Goal: Task Accomplishment & Management: Manage account settings

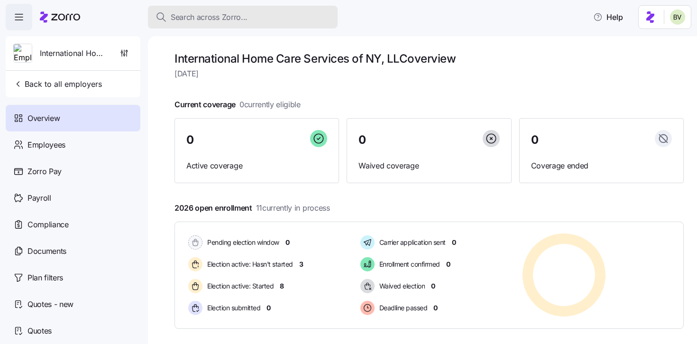
click at [207, 13] on span "Search across Zorro..." at bounding box center [209, 17] width 77 height 12
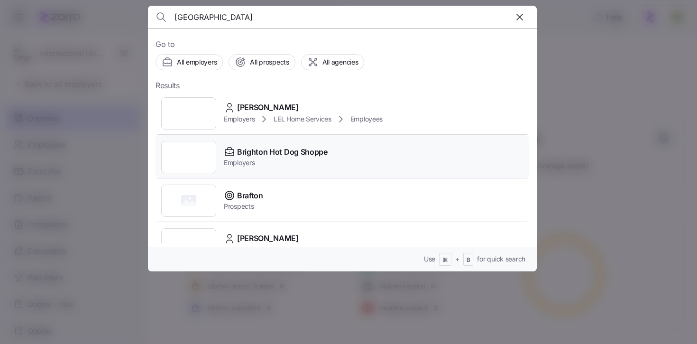
type input "brighton"
click at [184, 147] on div at bounding box center [188, 157] width 55 height 32
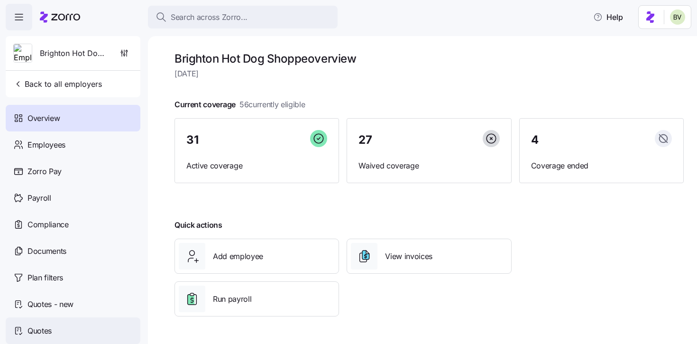
click at [54, 326] on div "Quotes" at bounding box center [73, 330] width 135 height 27
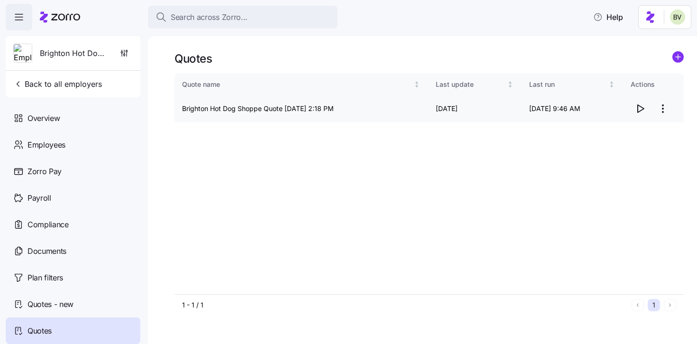
click at [665, 114] on html "Search across Zorro... Help Brighton Hot Dog Shoppe Back to all employers Overv…" at bounding box center [348, 169] width 697 height 338
click at [527, 153] on html "Search across Zorro... Help Brighton Hot Dog Shoppe Back to all employers Overv…" at bounding box center [348, 169] width 697 height 338
click at [637, 106] on icon "button" at bounding box center [640, 108] width 11 height 11
click at [67, 244] on div "Documents" at bounding box center [73, 251] width 135 height 27
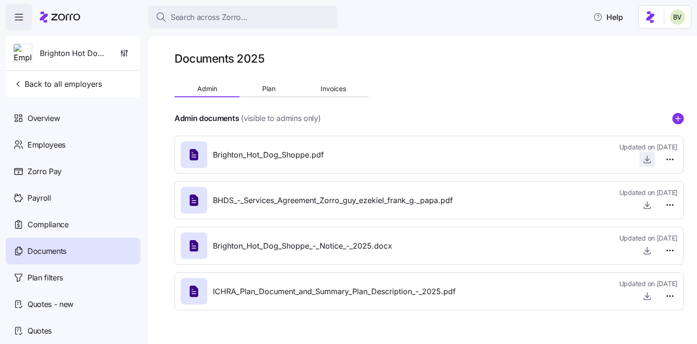
click at [647, 158] on icon "button" at bounding box center [647, 159] width 9 height 9
click at [92, 82] on span "Back to all employers" at bounding box center [57, 83] width 89 height 11
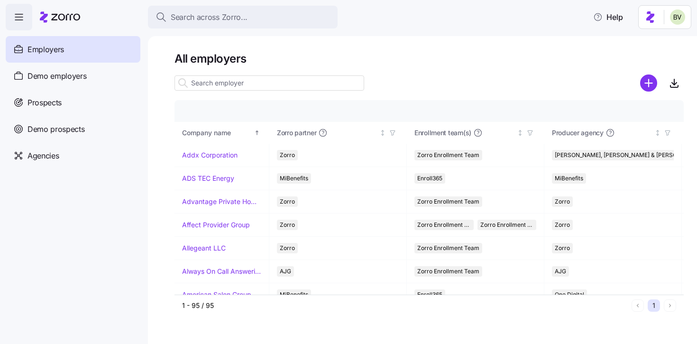
click at [212, 90] on input at bounding box center [270, 82] width 190 height 15
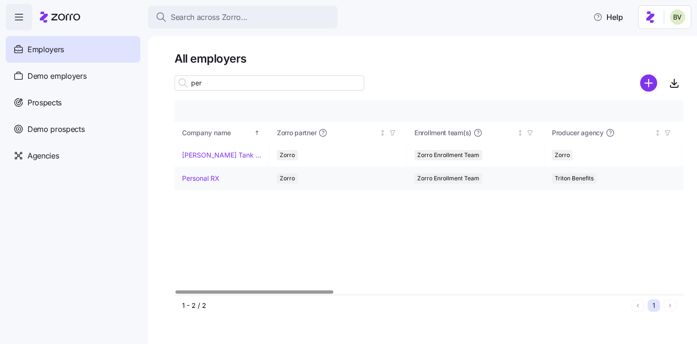
type input "per"
click at [195, 175] on link "Personal RX" at bounding box center [200, 178] width 37 height 9
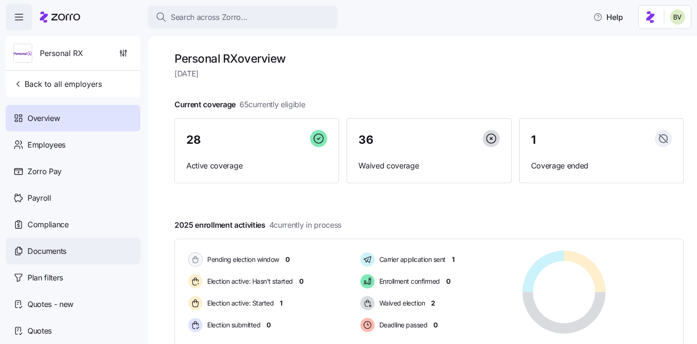
click at [63, 254] on span "Documents" at bounding box center [47, 251] width 39 height 12
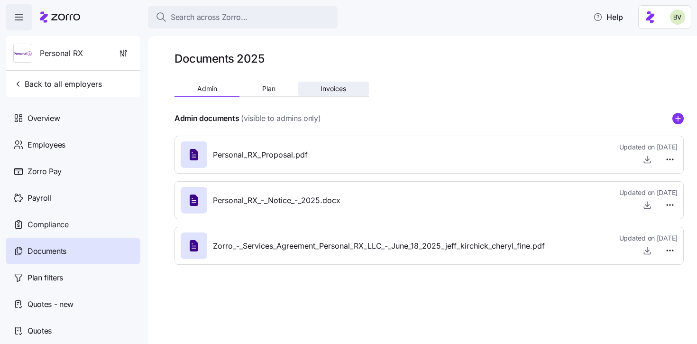
click at [335, 85] on span "Invoices" at bounding box center [334, 88] width 26 height 7
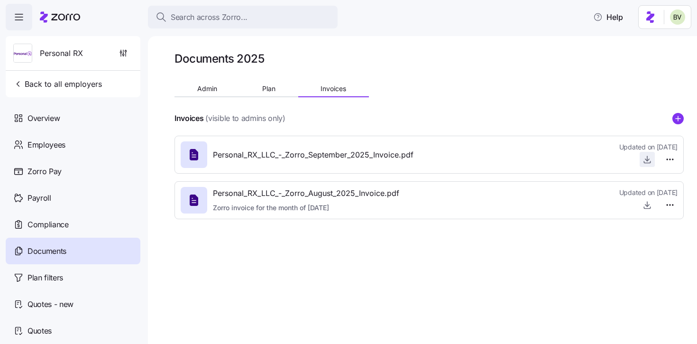
click at [649, 162] on icon "button" at bounding box center [647, 159] width 9 height 9
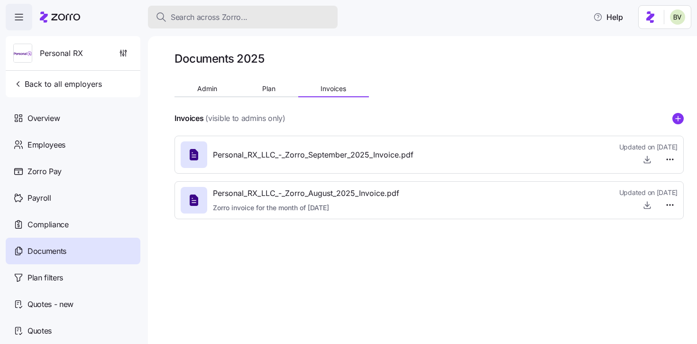
click at [208, 21] on span "Search across Zorro..." at bounding box center [209, 17] width 77 height 12
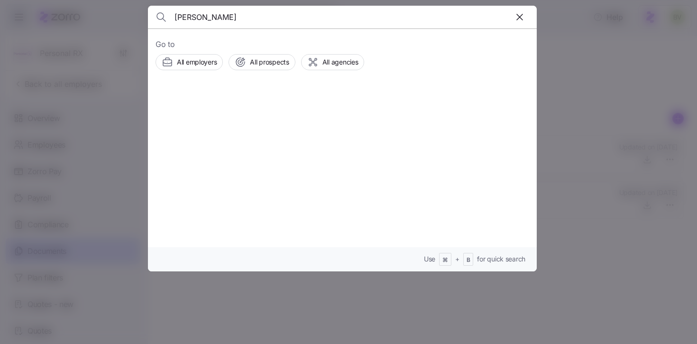
type input "Suzette Vater"
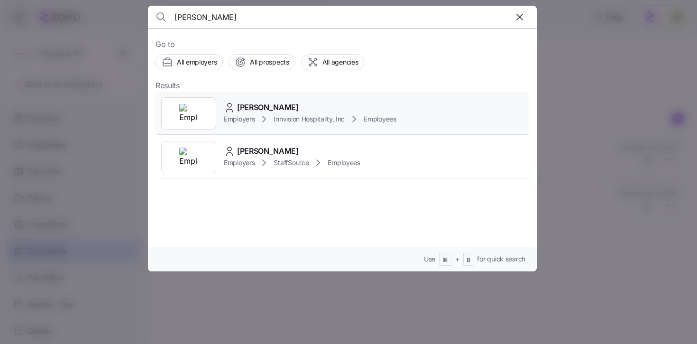
click at [201, 115] on div at bounding box center [188, 113] width 55 height 32
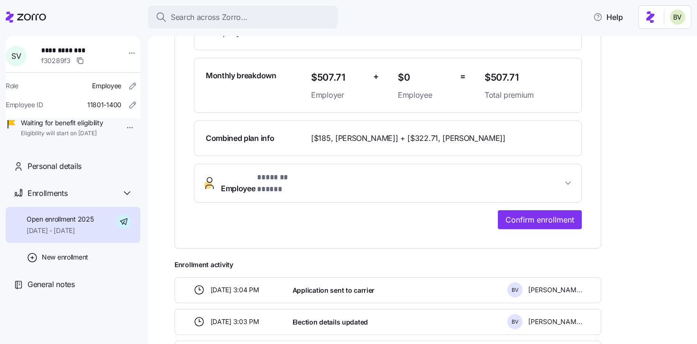
scroll to position [268, 0]
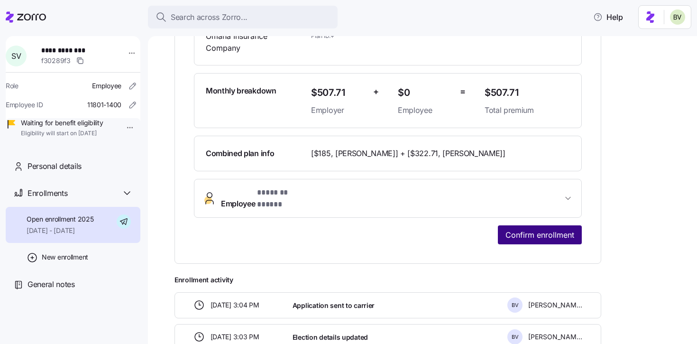
click at [511, 229] on span "Confirm enrollment" at bounding box center [540, 234] width 69 height 11
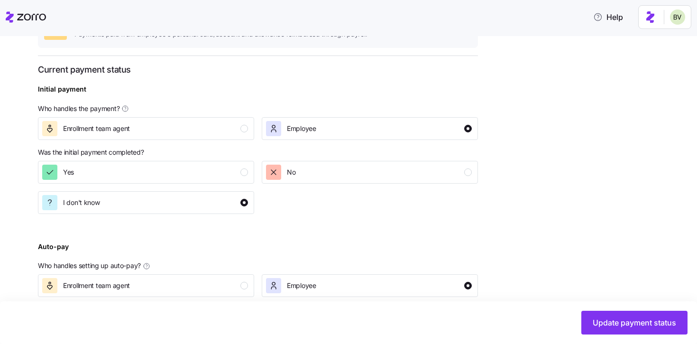
scroll to position [256, 0]
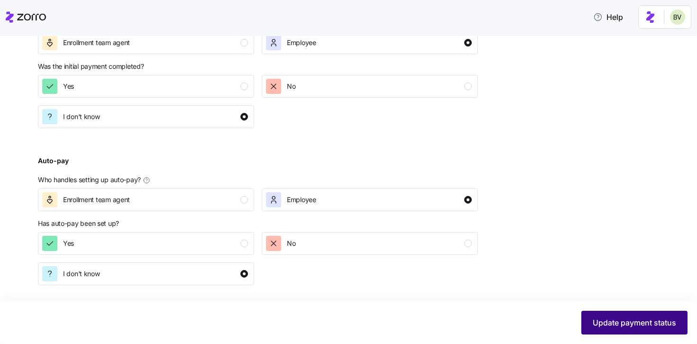
click at [611, 324] on span "Update payment status" at bounding box center [635, 322] width 84 height 11
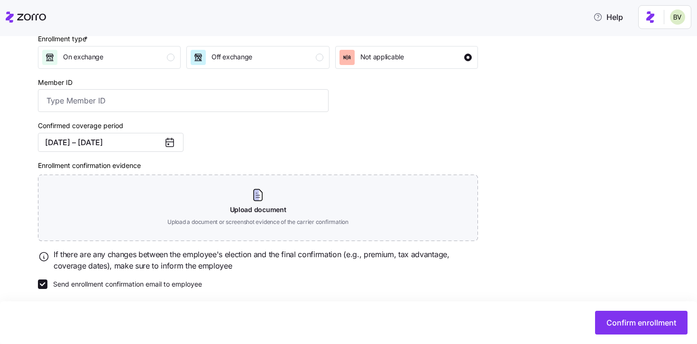
scroll to position [150, 0]
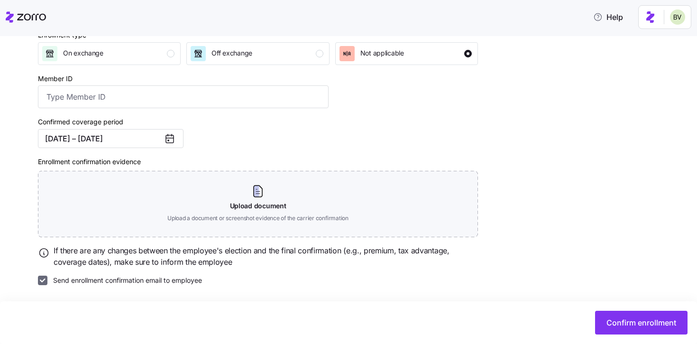
click at [44, 279] on input "Send enrollment confirmation email to employee" at bounding box center [42, 280] width 9 height 9
checkbox input "false"
click at [602, 325] on button "Confirm enrollment" at bounding box center [641, 323] width 93 height 24
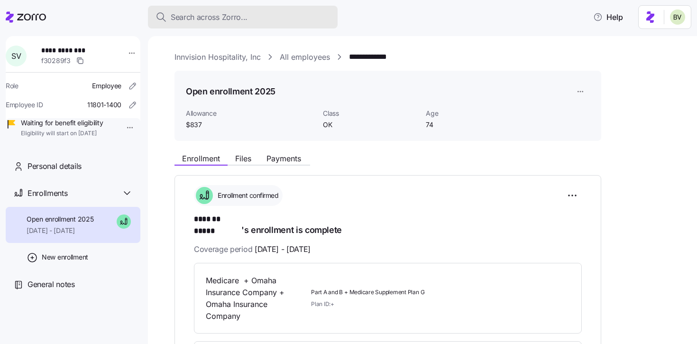
click at [218, 22] on span "Search across Zorro..." at bounding box center [209, 17] width 77 height 12
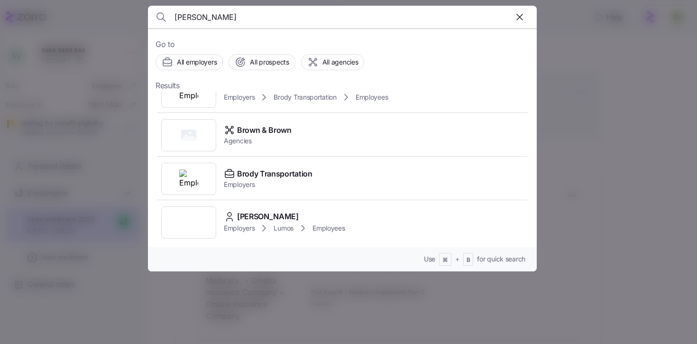
scroll to position [143, 0]
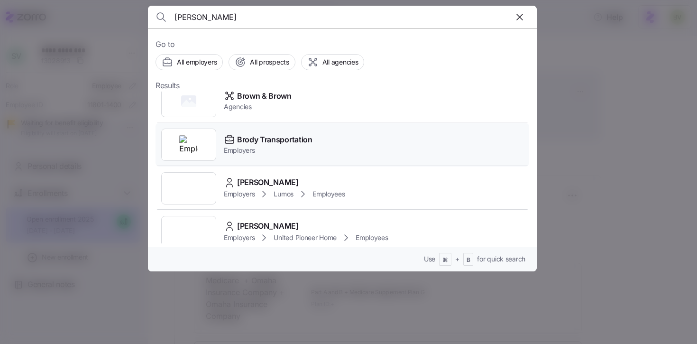
type input "brody"
click at [181, 136] on img at bounding box center [188, 144] width 19 height 19
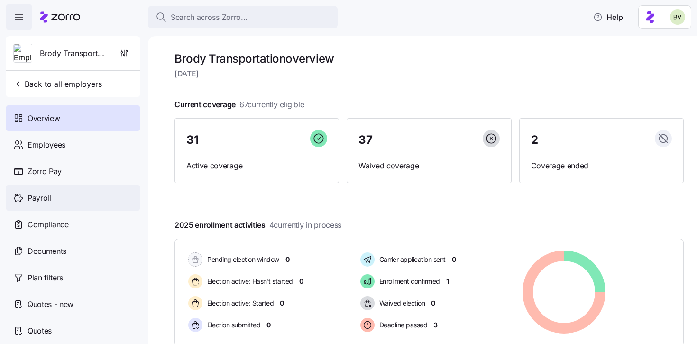
click at [63, 201] on div "Payroll" at bounding box center [73, 198] width 135 height 27
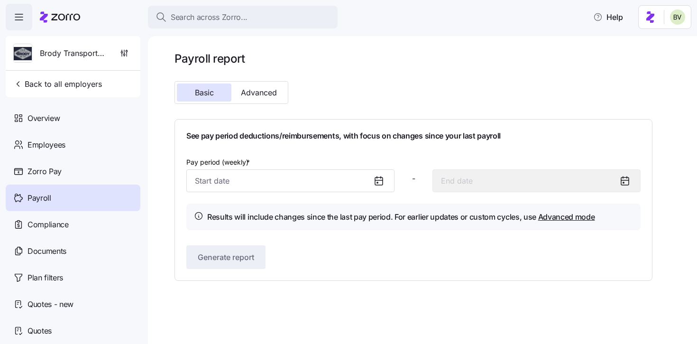
click at [377, 186] on icon at bounding box center [378, 180] width 11 height 11
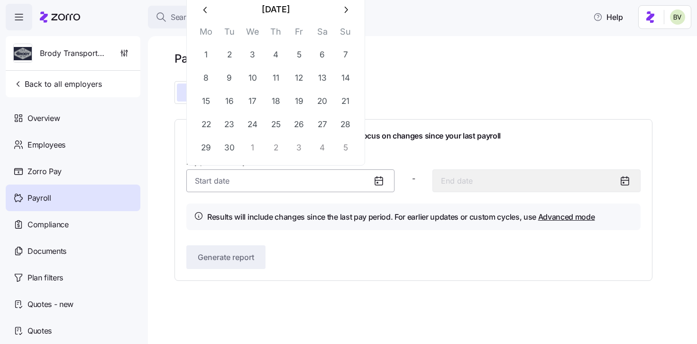
click at [370, 179] on input "Pay period (weekly) *" at bounding box center [290, 180] width 208 height 23
click at [339, 14] on button "button" at bounding box center [345, 9] width 23 height 23
click at [256, 58] on button "1" at bounding box center [253, 55] width 23 height 23
type input "October 1, 2025"
type input "October 7, 2025"
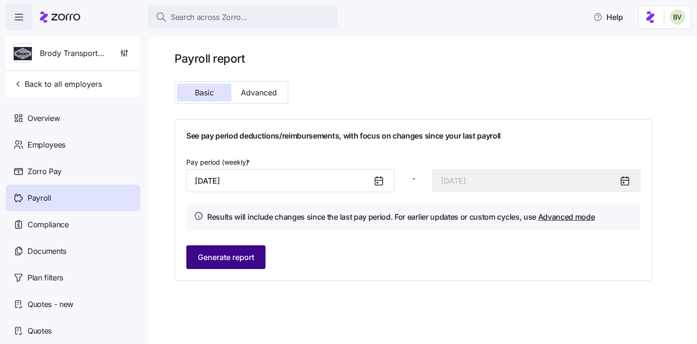
click at [230, 254] on span "Generate report" at bounding box center [226, 256] width 56 height 11
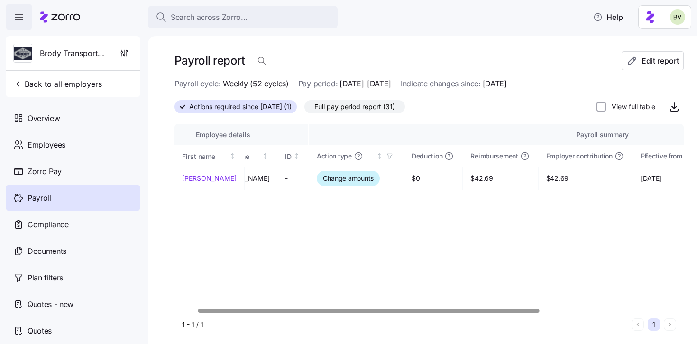
scroll to position [0, 62]
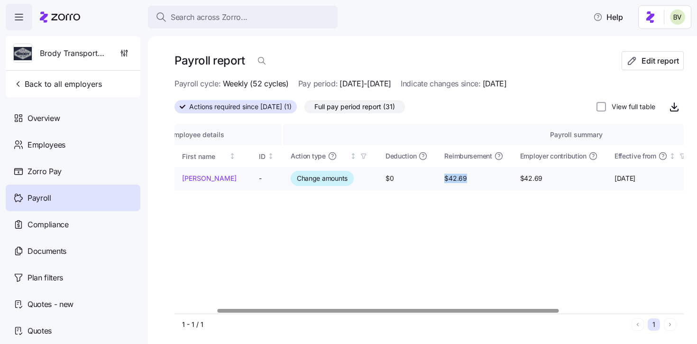
drag, startPoint x: 448, startPoint y: 178, endPoint x: 424, endPoint y: 177, distance: 24.7
click at [445, 177] on span "$42.69" at bounding box center [475, 178] width 60 height 9
copy span "$42.69"
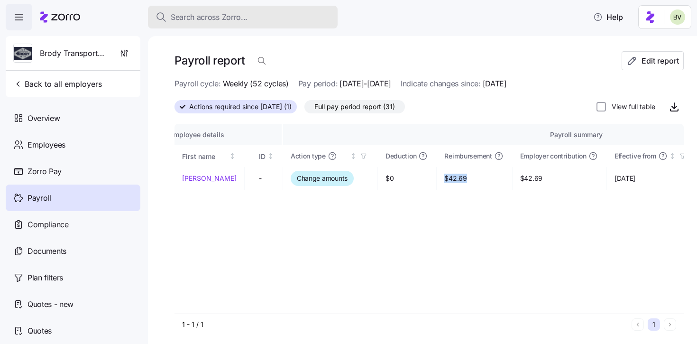
click at [185, 10] on button "Search across Zorro..." at bounding box center [243, 17] width 190 height 23
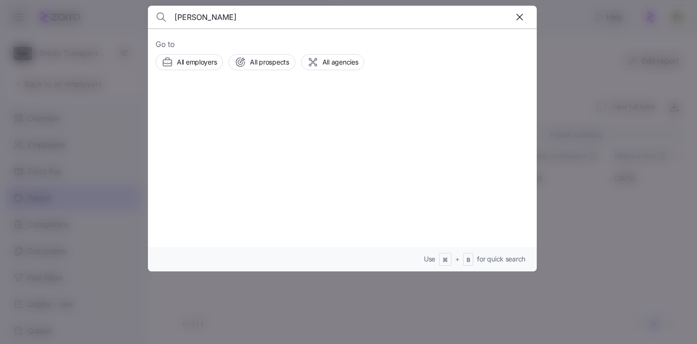
type input "suzette"
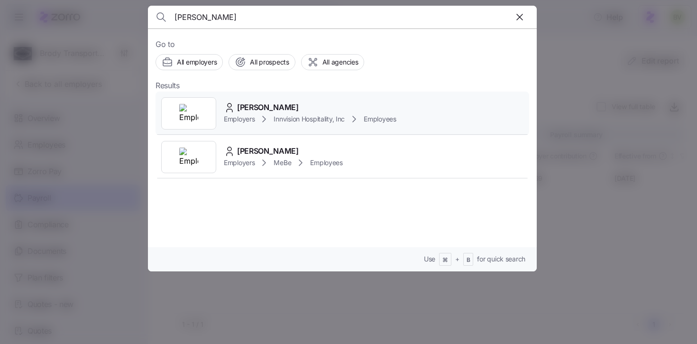
click at [194, 108] on img at bounding box center [188, 113] width 19 height 19
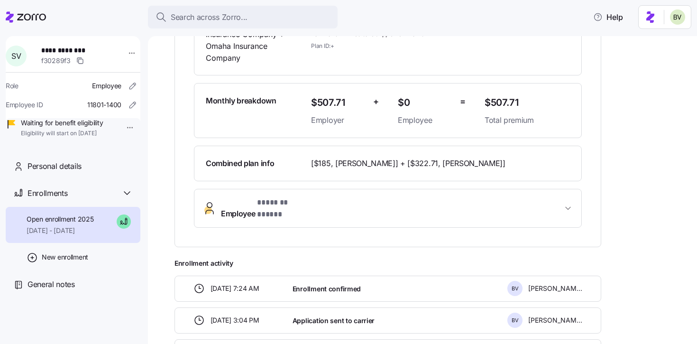
scroll to position [259, 0]
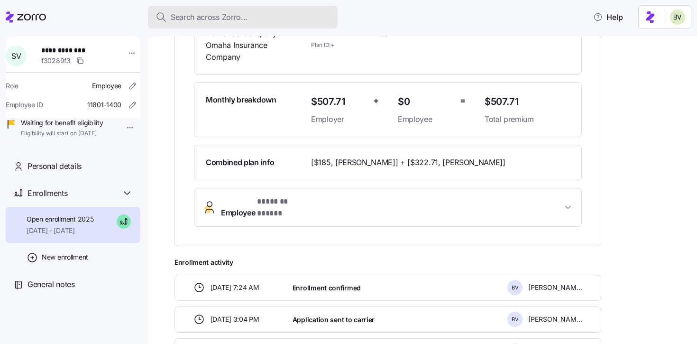
click at [193, 18] on span "Search across Zorro..." at bounding box center [209, 17] width 77 height 12
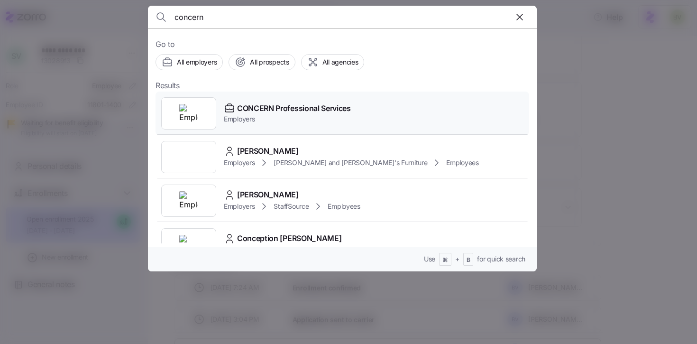
type input "concern"
click at [183, 115] on img at bounding box center [188, 113] width 19 height 19
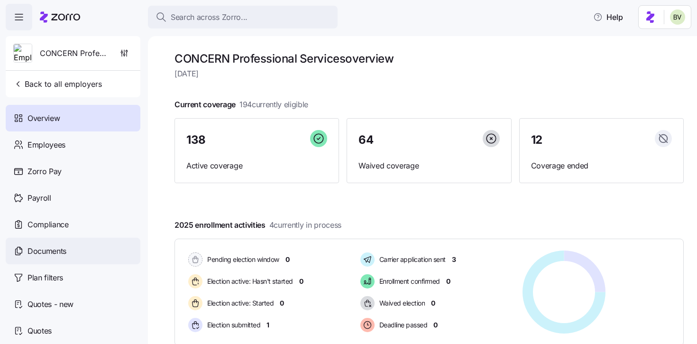
click at [84, 247] on div "Documents" at bounding box center [73, 251] width 135 height 27
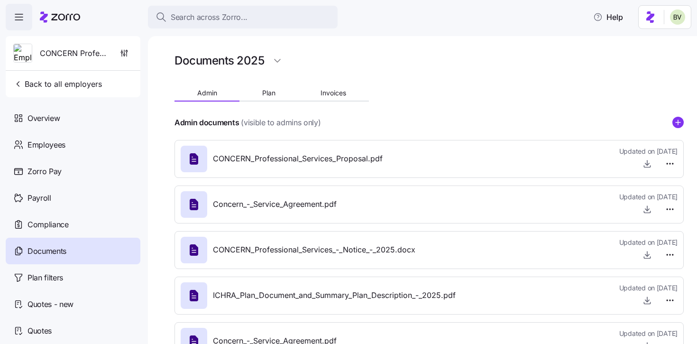
scroll to position [35, 0]
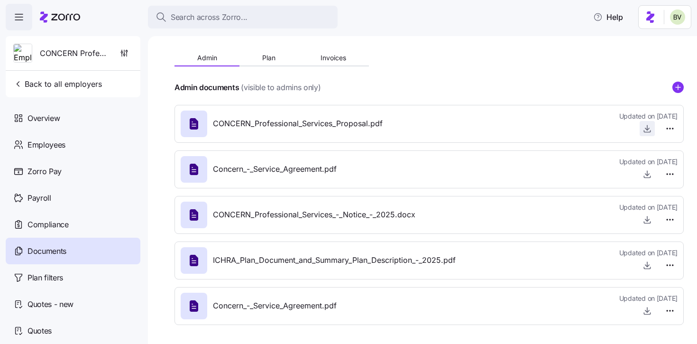
click at [643, 128] on icon "button" at bounding box center [647, 128] width 9 height 9
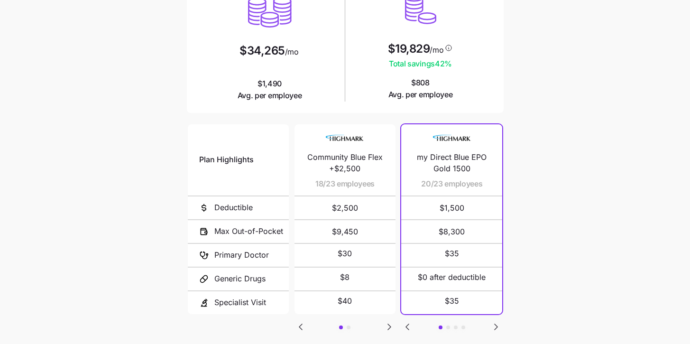
scroll to position [174, 0]
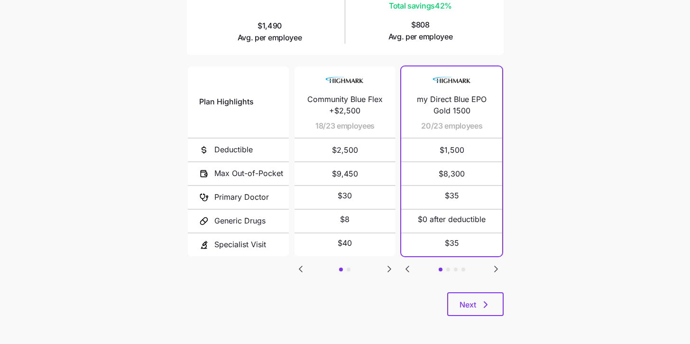
click at [495, 269] on icon "Go to next slide" at bounding box center [496, 269] width 3 height 6
click at [412, 269] on icon "Go to previous slide" at bounding box center [407, 268] width 11 height 11
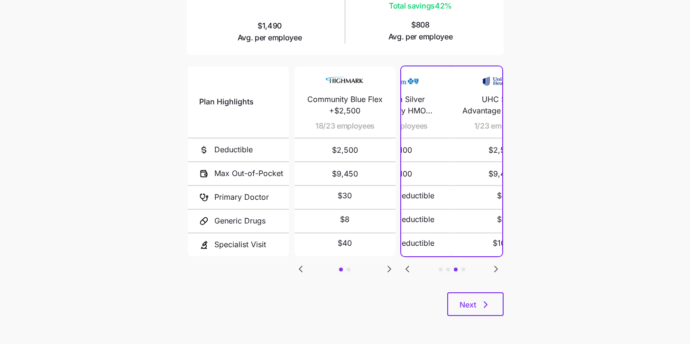
click at [412, 269] on icon "Go to previous slide" at bounding box center [407, 268] width 11 height 11
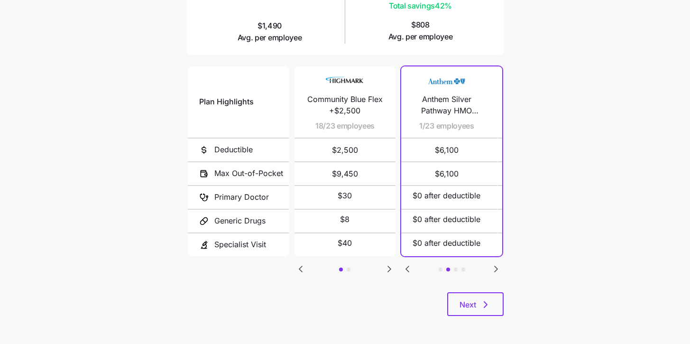
click at [412, 269] on icon "Go to previous slide" at bounding box center [407, 268] width 11 height 11
click at [300, 269] on icon "Go to previous slide" at bounding box center [300, 268] width 11 height 11
click at [387, 268] on icon "Go to next slide" at bounding box center [389, 268] width 11 height 11
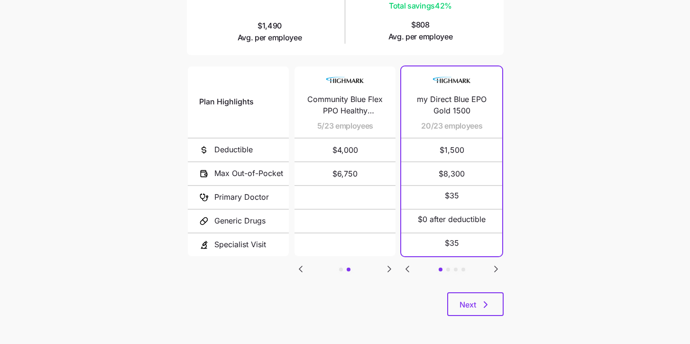
click at [296, 269] on icon "Go to previous slide" at bounding box center [300, 268] width 11 height 11
click at [496, 266] on icon "Go to next slide" at bounding box center [496, 269] width 3 height 6
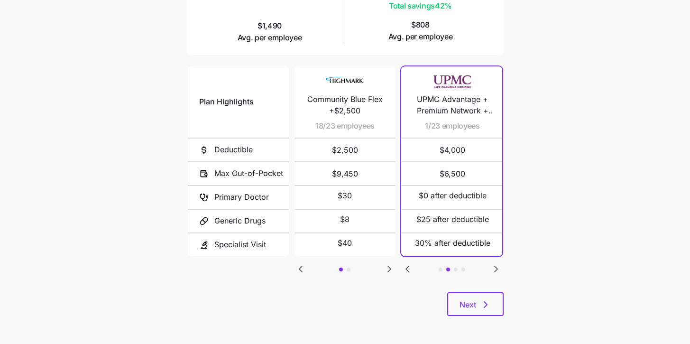
click at [496, 266] on icon "Go to next slide" at bounding box center [496, 269] width 3 height 6
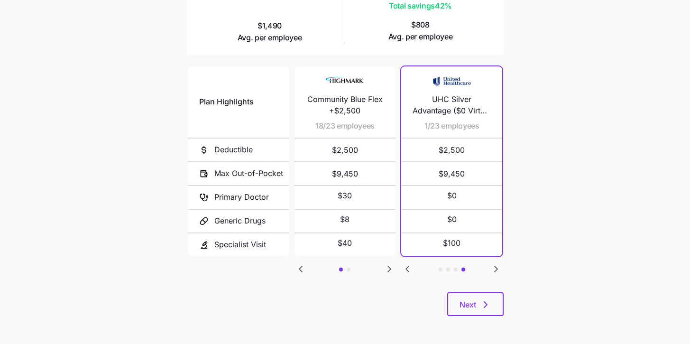
click at [407, 266] on icon "Go to previous slide" at bounding box center [407, 269] width 3 height 6
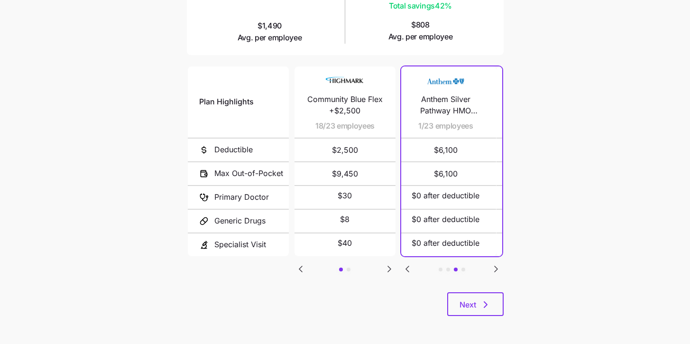
click at [407, 266] on icon "Go to previous slide" at bounding box center [407, 269] width 3 height 6
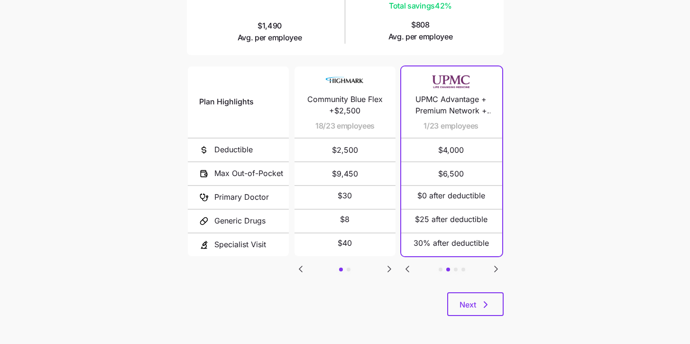
click at [407, 266] on icon "Go to previous slide" at bounding box center [407, 269] width 3 height 6
click at [497, 266] on icon "Go to next slide" at bounding box center [496, 269] width 3 height 6
click at [496, 266] on icon "Go to next slide" at bounding box center [496, 269] width 3 height 6
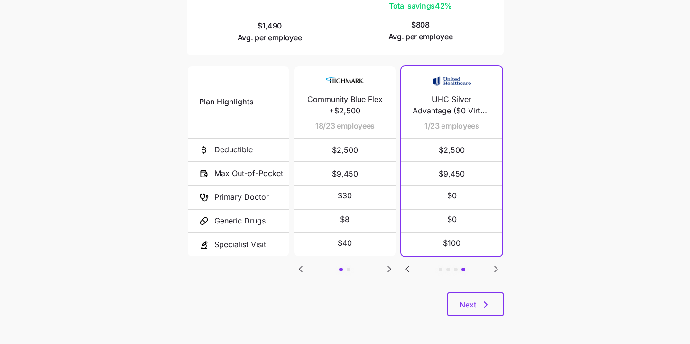
click at [409, 269] on icon "Go to previous slide" at bounding box center [407, 269] width 3 height 6
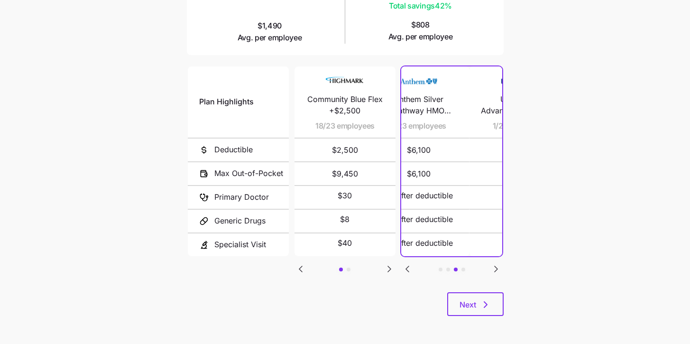
click at [409, 269] on icon "Go to previous slide" at bounding box center [407, 269] width 3 height 6
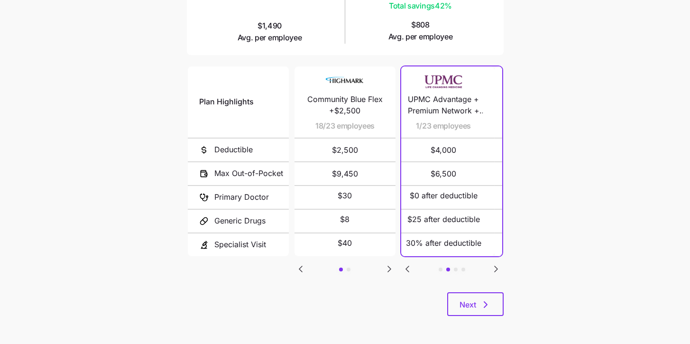
click at [409, 269] on icon "Go to previous slide" at bounding box center [407, 269] width 3 height 6
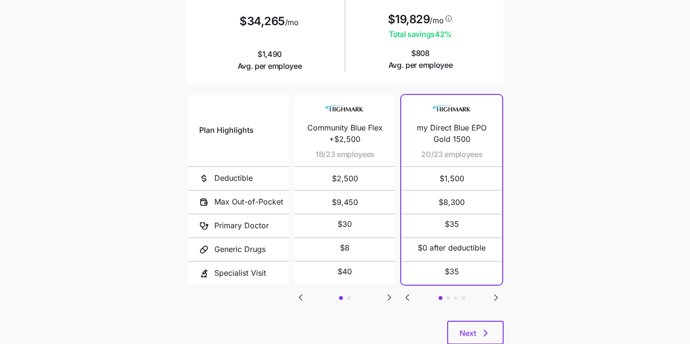
scroll to position [154, 0]
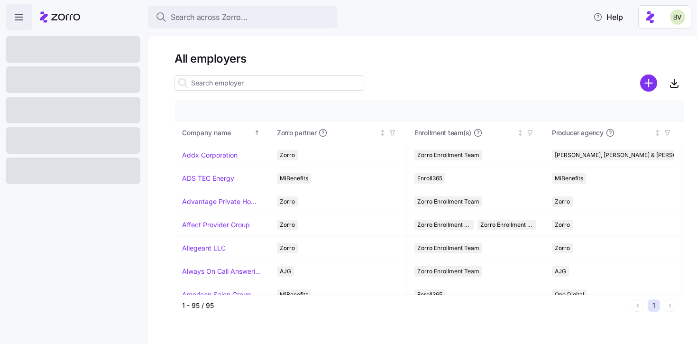
click at [208, 84] on input at bounding box center [270, 82] width 190 height 15
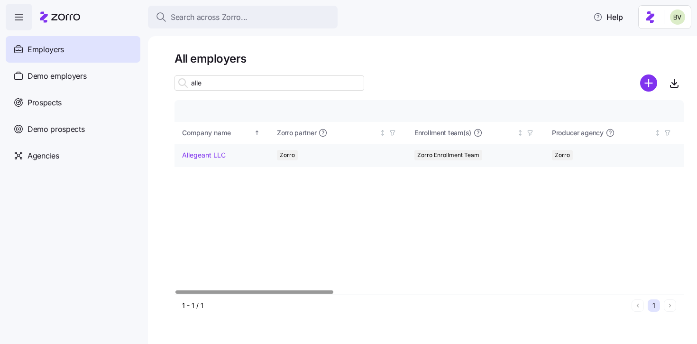
type input "alle"
click at [210, 156] on link "Allegeant LLC" at bounding box center [204, 154] width 44 height 9
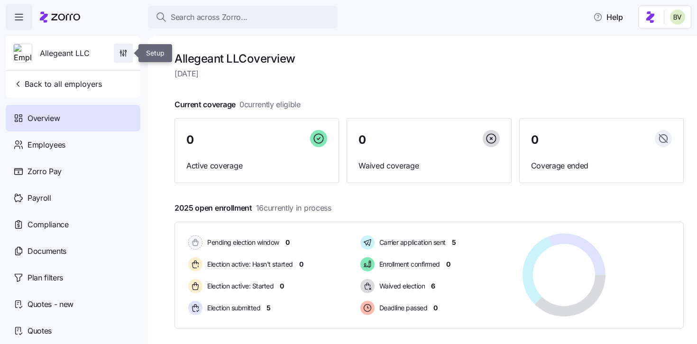
click at [127, 48] on icon "button" at bounding box center [123, 52] width 9 height 9
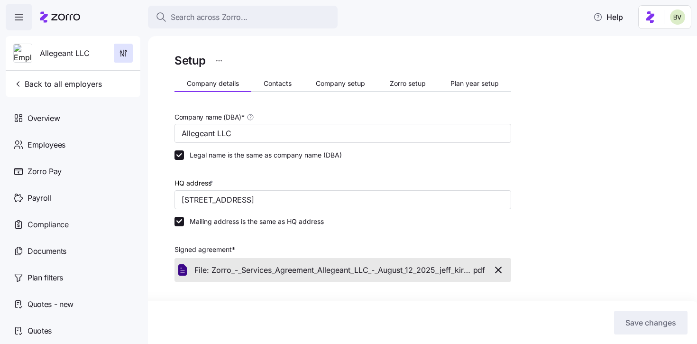
click at [472, 93] on div "Setup Company details Contacts Company setup Zorro setup Plan year setup Compan…" at bounding box center [343, 323] width 337 height 544
click at [472, 85] on span "Plan year setup" at bounding box center [475, 83] width 48 height 7
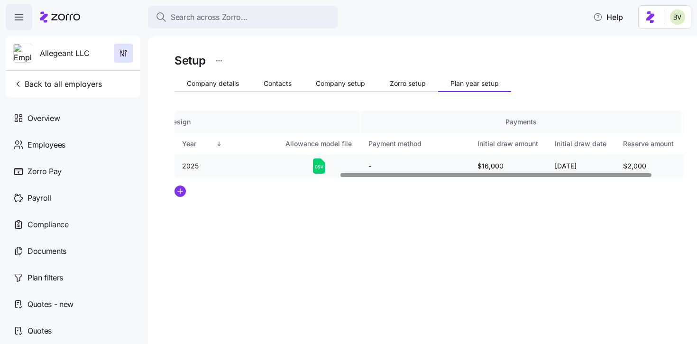
scroll to position [0, 322]
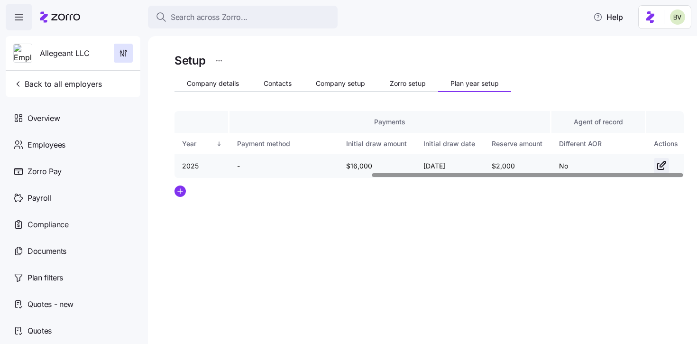
click at [658, 166] on icon "button" at bounding box center [661, 166] width 6 height 6
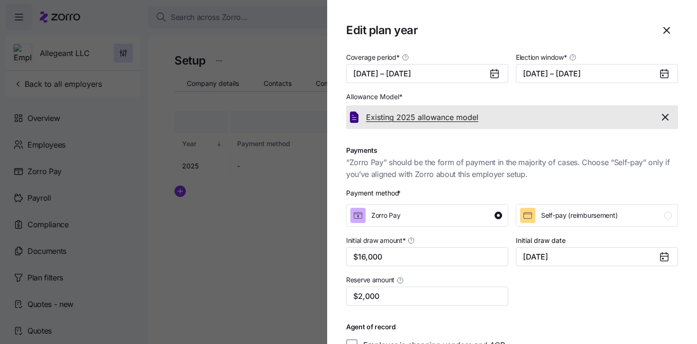
click at [434, 118] on span "Existing 2025 allowance model" at bounding box center [422, 117] width 112 height 12
click at [660, 120] on icon "button" at bounding box center [665, 116] width 11 height 11
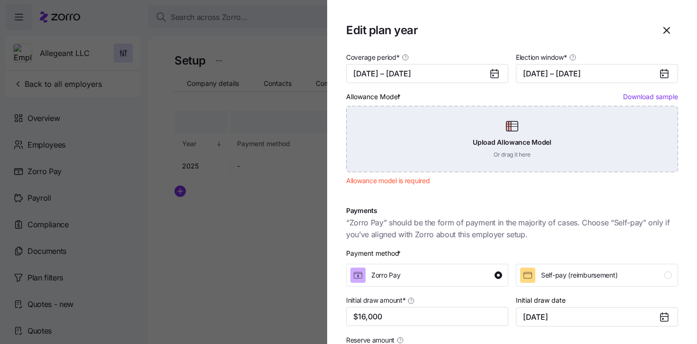
click at [504, 142] on div "Upload Allowance Model Or drag it here" at bounding box center [512, 139] width 332 height 66
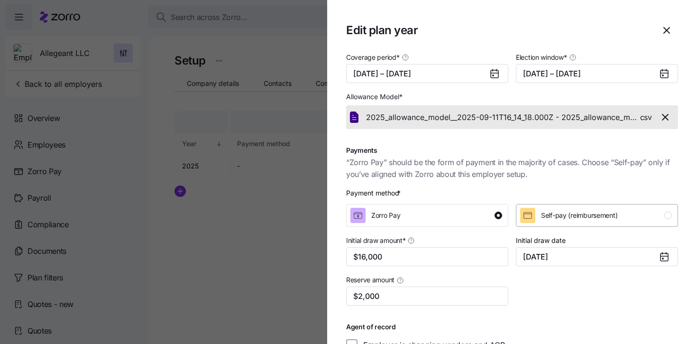
scroll to position [62, 0]
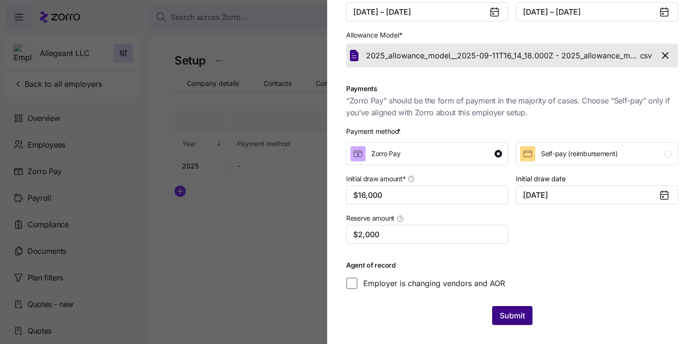
click at [511, 316] on span "Submit" at bounding box center [512, 315] width 25 height 11
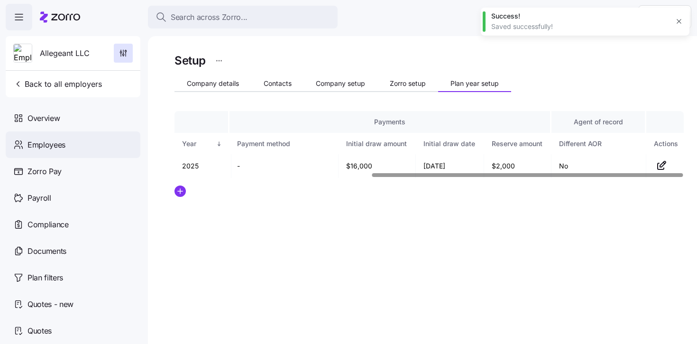
click at [94, 147] on div "Employees" at bounding box center [73, 144] width 135 height 27
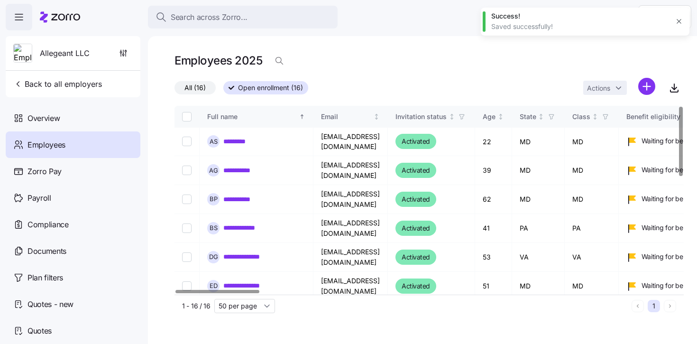
click at [647, 86] on html "**********" at bounding box center [348, 169] width 697 height 338
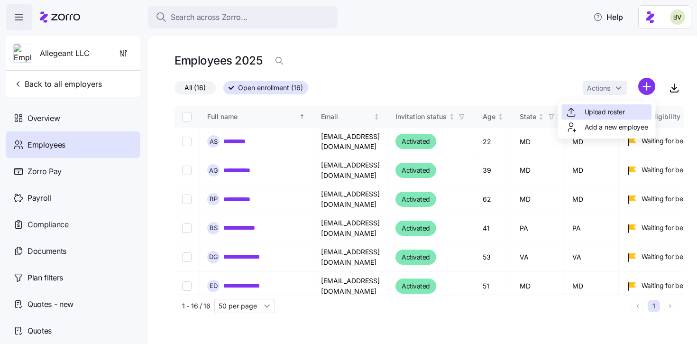
click at [614, 115] on span "Upload roster" at bounding box center [605, 111] width 40 height 9
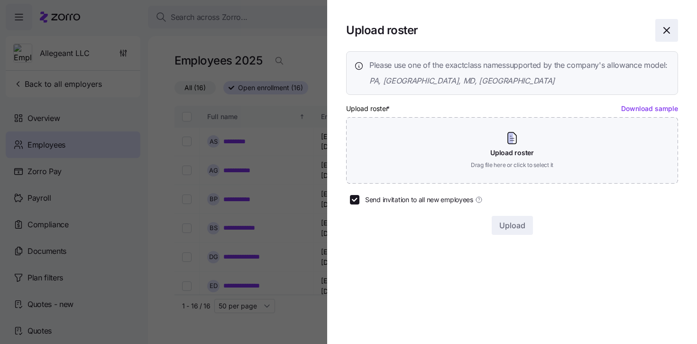
click at [658, 35] on span "button" at bounding box center [667, 30] width 22 height 22
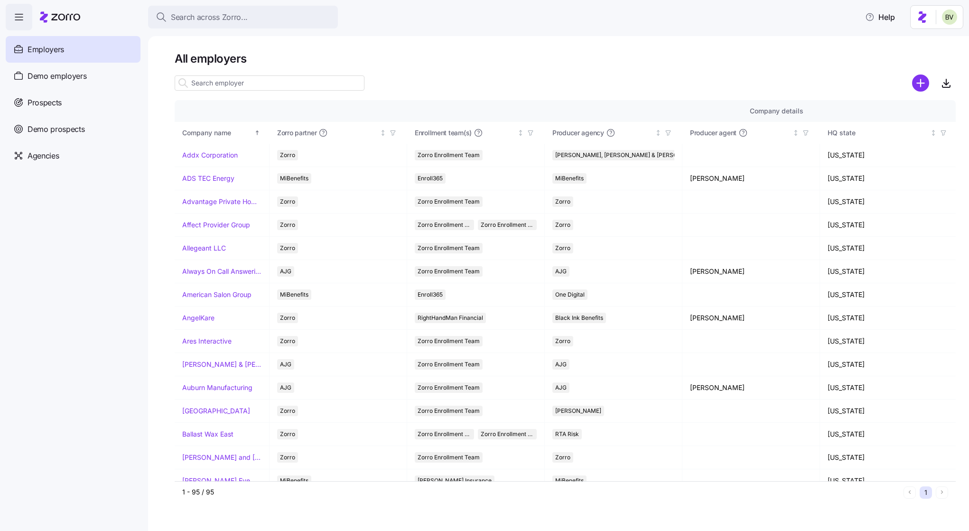
click at [205, 79] on input at bounding box center [270, 82] width 190 height 15
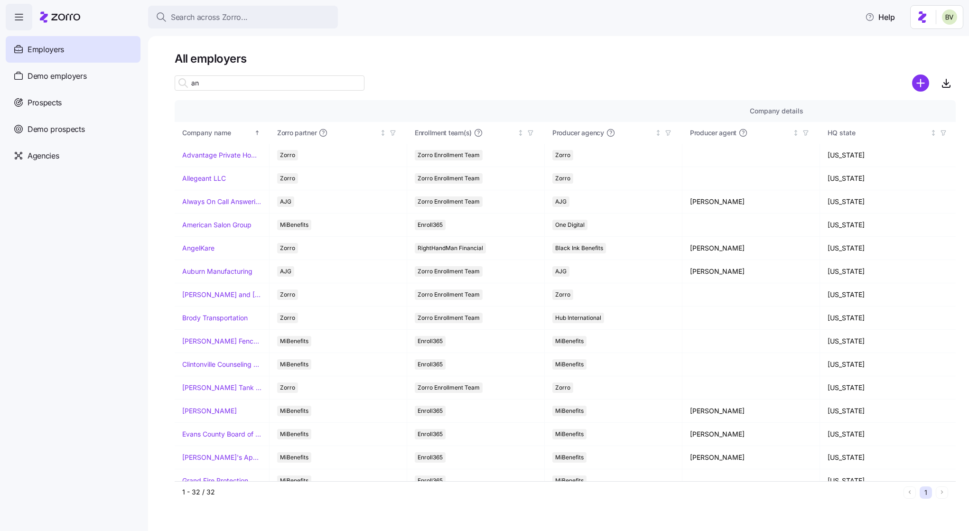
type input "ang"
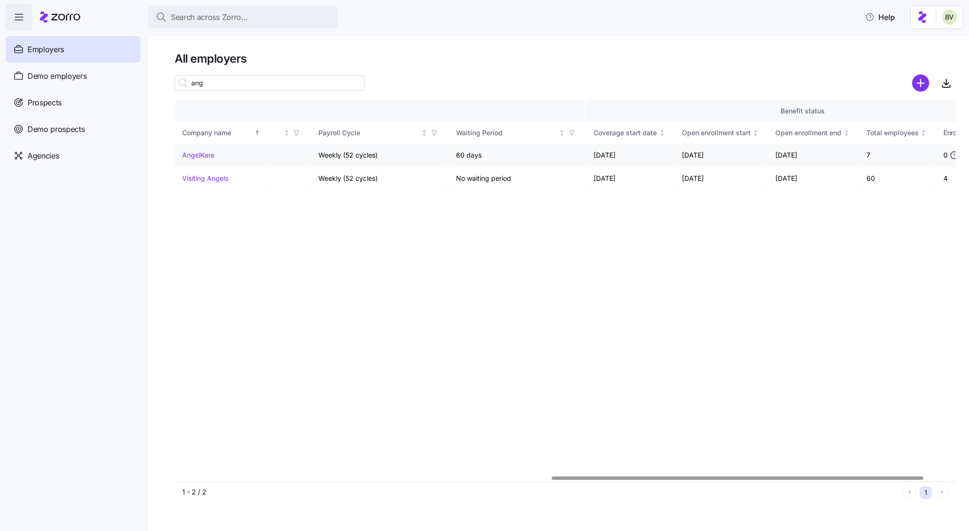
scroll to position [0, 794]
click at [223, 84] on input "ang" at bounding box center [270, 82] width 190 height 15
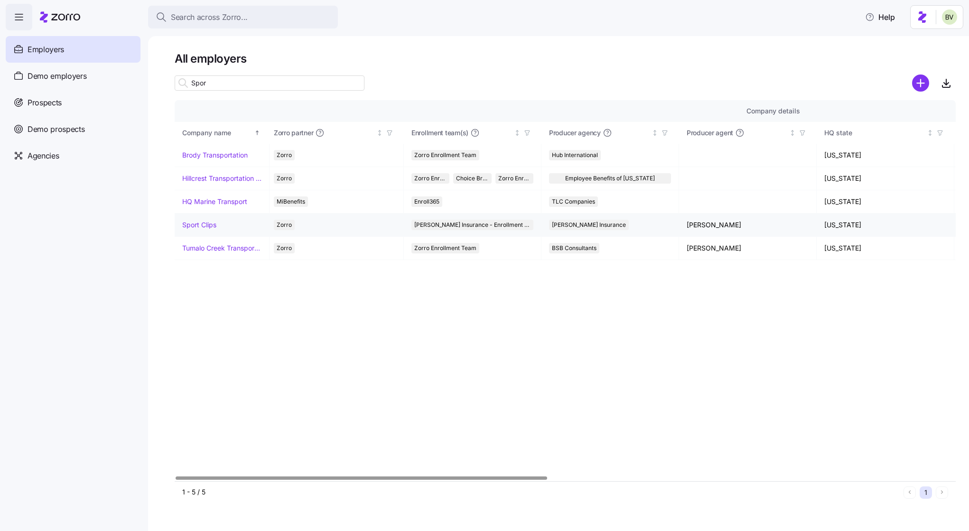
scroll to position [0, 0]
type input "Spor"
